Goal: Task Accomplishment & Management: Manage account settings

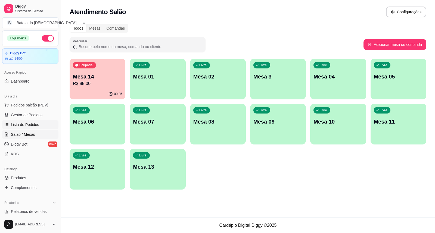
click at [24, 124] on span "Lista de Pedidos" at bounding box center [25, 124] width 28 height 5
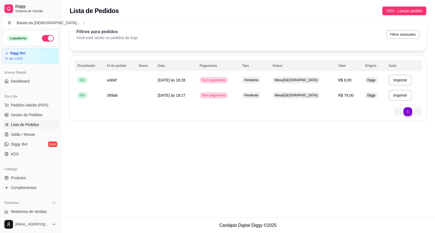
click at [409, 112] on li "1" at bounding box center [408, 111] width 9 height 9
click at [409, 114] on li "1" at bounding box center [408, 111] width 9 height 9
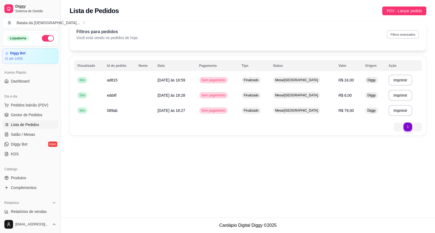
click at [415, 39] on button "Filtros avançados" at bounding box center [403, 34] width 32 height 8
select select "0"
click at [399, 35] on button "Filtros avançados" at bounding box center [403, 34] width 32 height 8
select select "0"
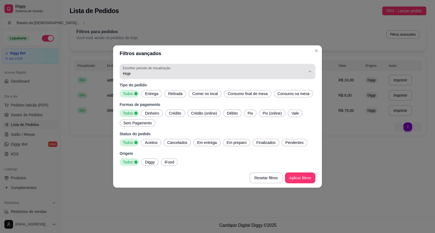
click at [312, 74] on button "Escolher período de visualização Hoje" at bounding box center [218, 71] width 196 height 15
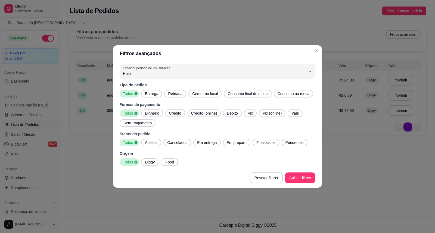
click at [131, 106] on span "7 dias" at bounding box center [215, 104] width 174 height 5
type input "7"
select select "7"
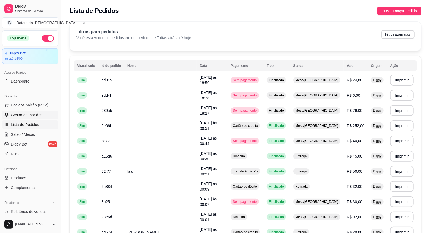
click at [26, 118] on link "Gestor de Pedidos" at bounding box center [30, 115] width 56 height 9
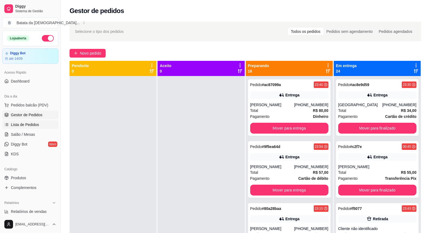
click at [29, 125] on span "Lista de Pedidos" at bounding box center [25, 124] width 28 height 5
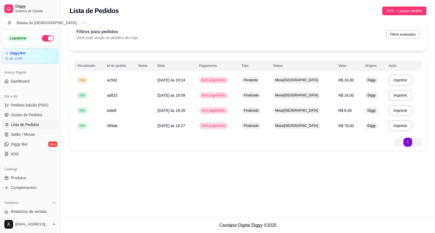
click at [25, 127] on span "Lista de Pedidos" at bounding box center [25, 124] width 28 height 5
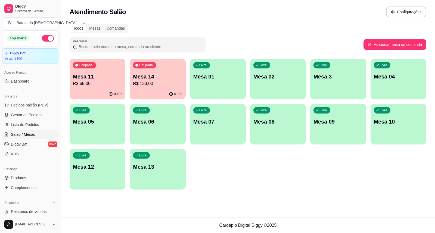
click at [154, 89] on div "01:03" at bounding box center [158, 94] width 56 height 11
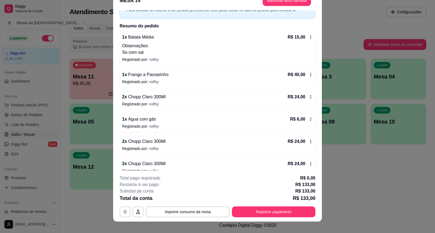
scroll to position [16, 0]
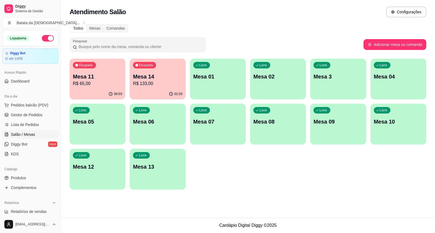
click at [83, 76] on p "Mesa 11" at bounding box center [97, 77] width 49 height 8
click at [95, 80] on p "R$ 65,00" at bounding box center [98, 83] width 48 height 6
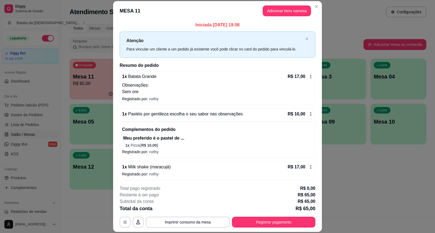
scroll to position [0, 0]
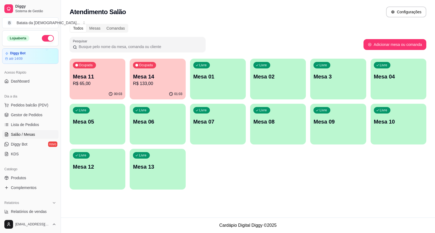
click at [91, 94] on div "00:03" at bounding box center [98, 94] width 56 height 11
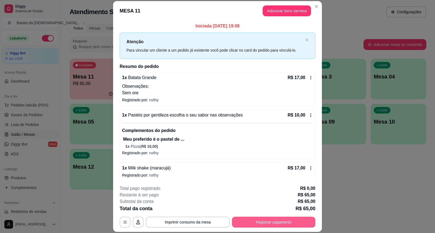
click at [255, 220] on button "Registrar pagamento" at bounding box center [273, 222] width 83 height 11
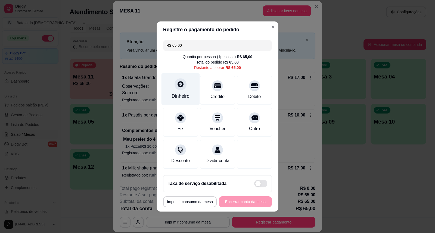
click at [182, 81] on icon at bounding box center [180, 84] width 7 height 7
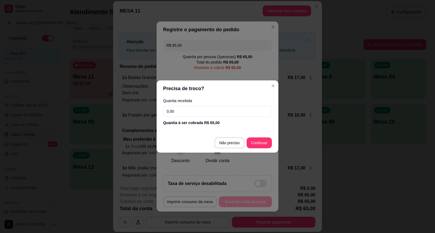
click at [194, 115] on input "0,00" at bounding box center [217, 111] width 109 height 11
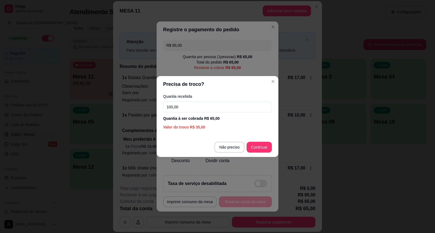
type input "100,00"
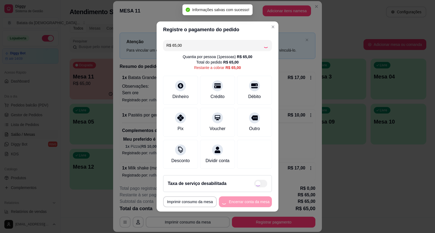
type input "R$ 0,00"
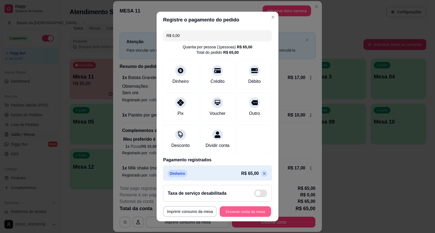
click at [245, 210] on button "Encerrar conta da mesa" at bounding box center [245, 212] width 51 height 11
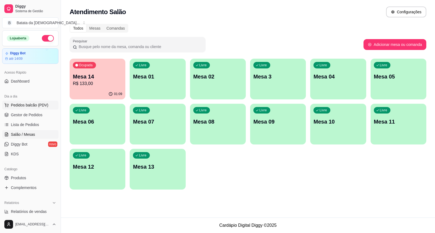
click at [18, 106] on span "Pedidos balcão (PDV)" at bounding box center [30, 105] width 38 height 5
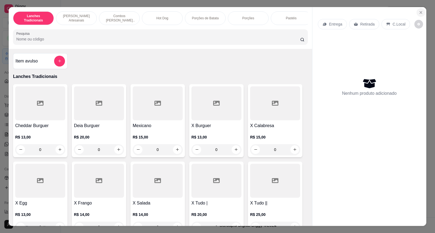
click at [419, 11] on icon "Close" at bounding box center [421, 12] width 4 height 4
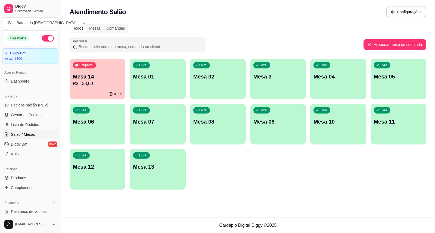
click at [105, 68] on div "Ocupada Mesa 14 R$ 133,00" at bounding box center [98, 74] width 56 height 30
click at [18, 127] on span "Lista de Pedidos" at bounding box center [25, 124] width 28 height 5
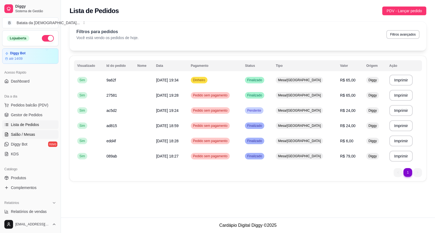
click at [31, 135] on span "Salão / Mesas" at bounding box center [23, 134] width 24 height 5
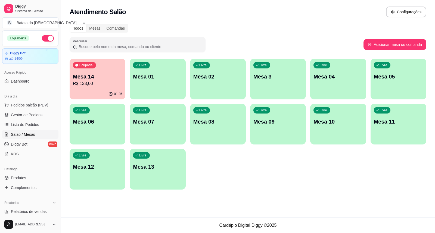
click at [102, 92] on div "01:25" at bounding box center [98, 94] width 56 height 11
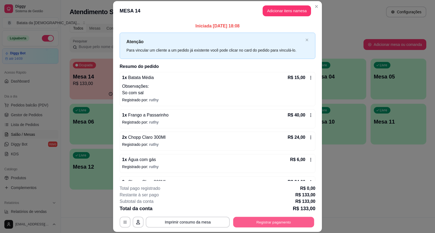
click at [261, 220] on button "Registrar pagamento" at bounding box center [273, 222] width 81 height 11
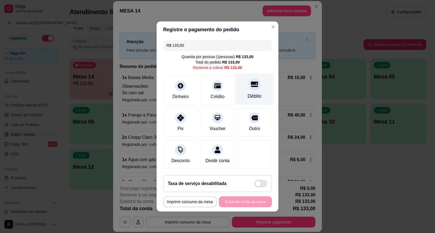
click at [249, 83] on div at bounding box center [255, 84] width 12 height 12
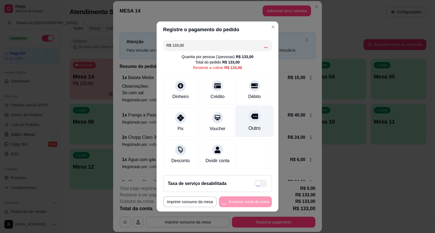
type input "R$ 0,00"
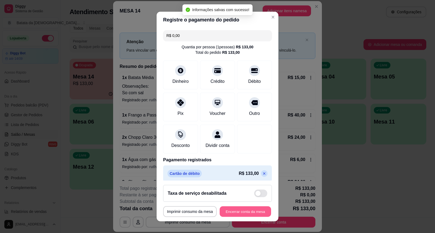
click at [230, 212] on button "Encerrar conta da mesa" at bounding box center [245, 212] width 51 height 11
